Goal: Transaction & Acquisition: Purchase product/service

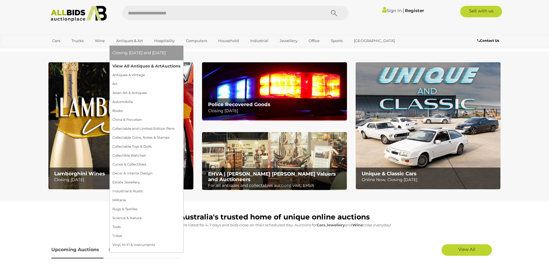
click at [146, 63] on link "View All Antiques & Art Auctions" at bounding box center [146, 66] width 68 height 9
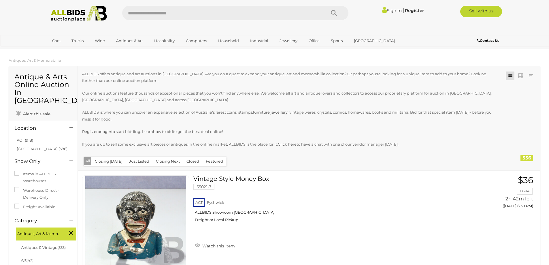
click at [153, 17] on input "text" at bounding box center [221, 13] width 198 height 14
type input "****"
click at [333, 13] on icon "Search" at bounding box center [334, 13] width 6 height 9
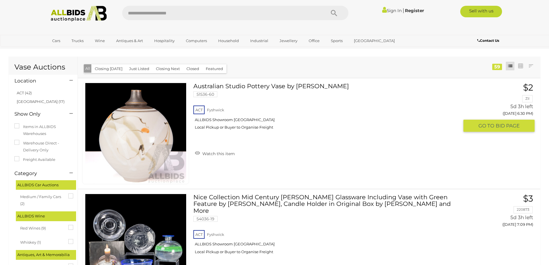
click at [142, 137] on img at bounding box center [135, 133] width 101 height 101
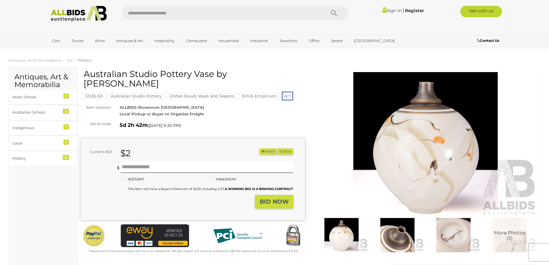
click at [451, 239] on img at bounding box center [453, 235] width 53 height 34
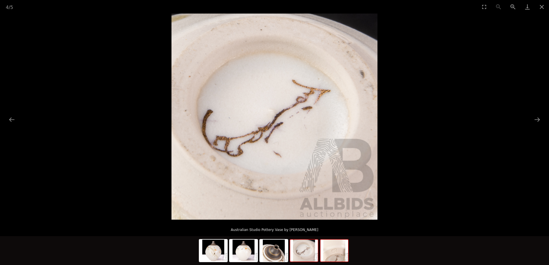
click at [330, 254] on img at bounding box center [334, 250] width 28 height 22
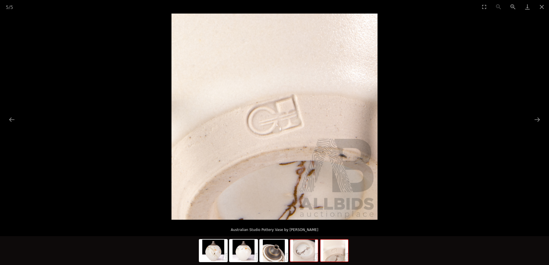
click at [306, 252] on img at bounding box center [304, 250] width 28 height 22
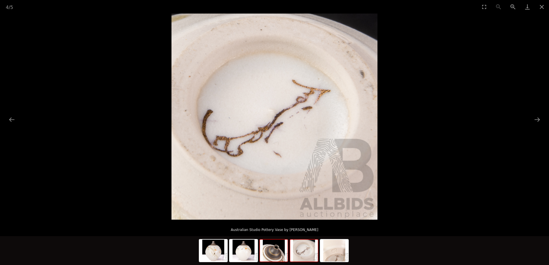
click at [279, 249] on img at bounding box center [274, 250] width 28 height 22
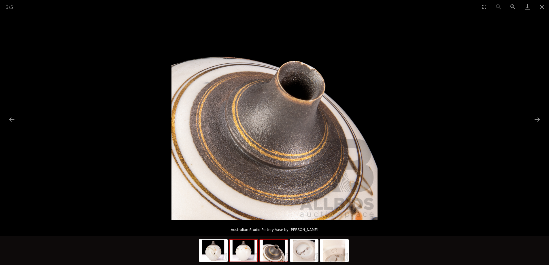
click at [249, 252] on img at bounding box center [244, 250] width 28 height 22
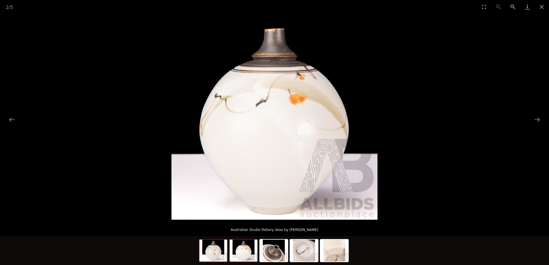
click at [214, 253] on img at bounding box center [213, 250] width 28 height 22
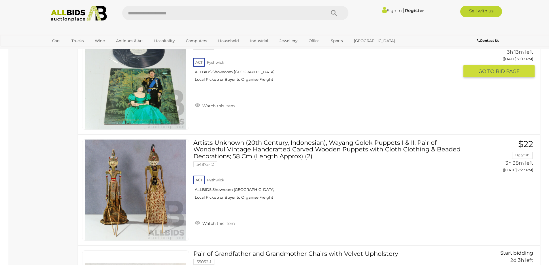
scroll to position [1546, 0]
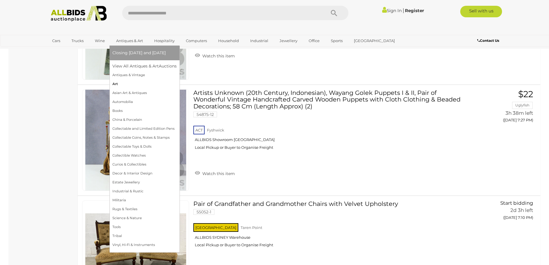
click at [118, 83] on link "Art" at bounding box center [144, 84] width 64 height 9
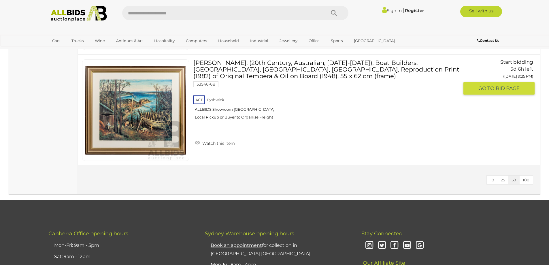
scroll to position [4631, 0]
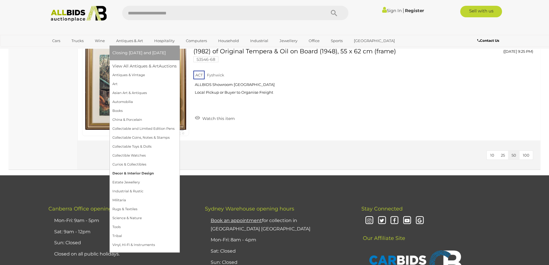
click at [120, 172] on link "Decor & Interior Design" at bounding box center [144, 173] width 64 height 9
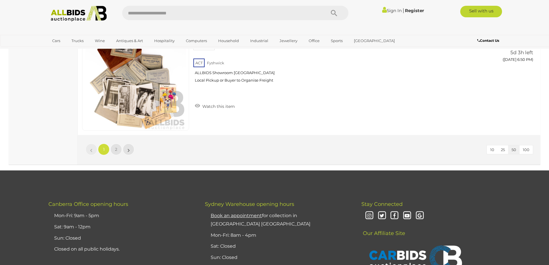
scroll to position [5499, 0]
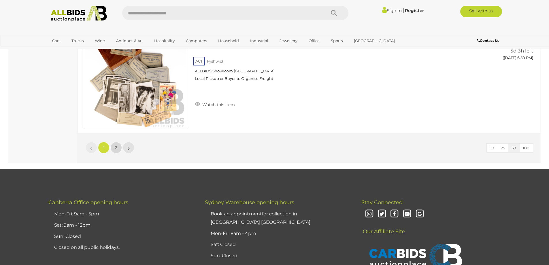
click at [116, 146] on span "2" at bounding box center [116, 147] width 2 height 5
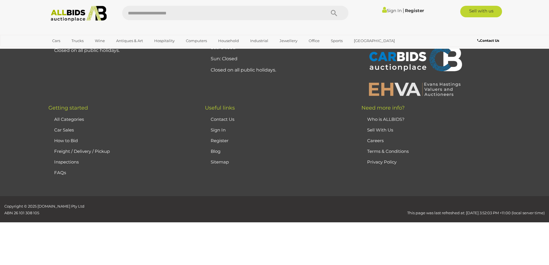
scroll to position [28, 0]
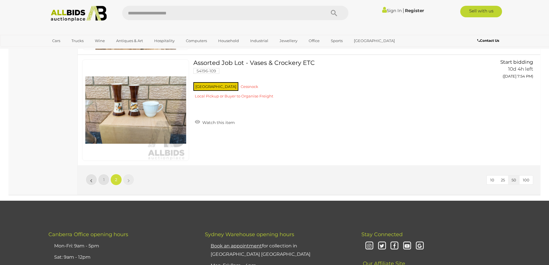
scroll to position [4033, 0]
